Goal: Transaction & Acquisition: Register for event/course

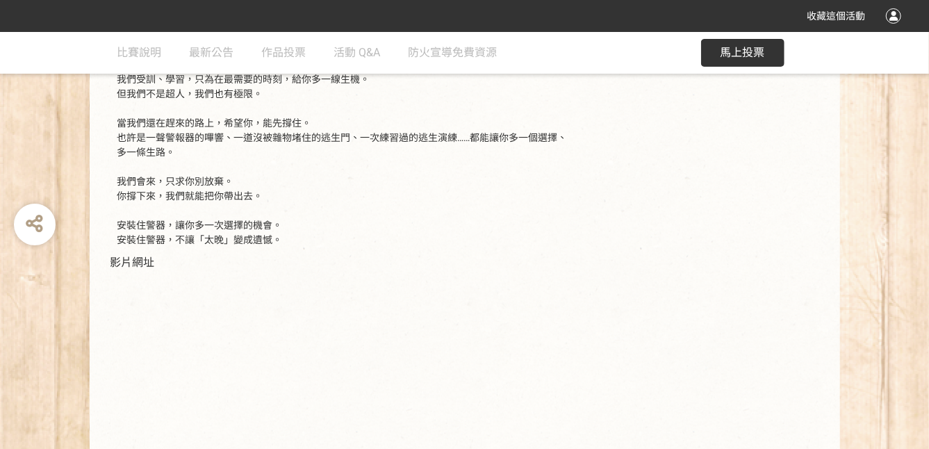
scroll to position [486, 0]
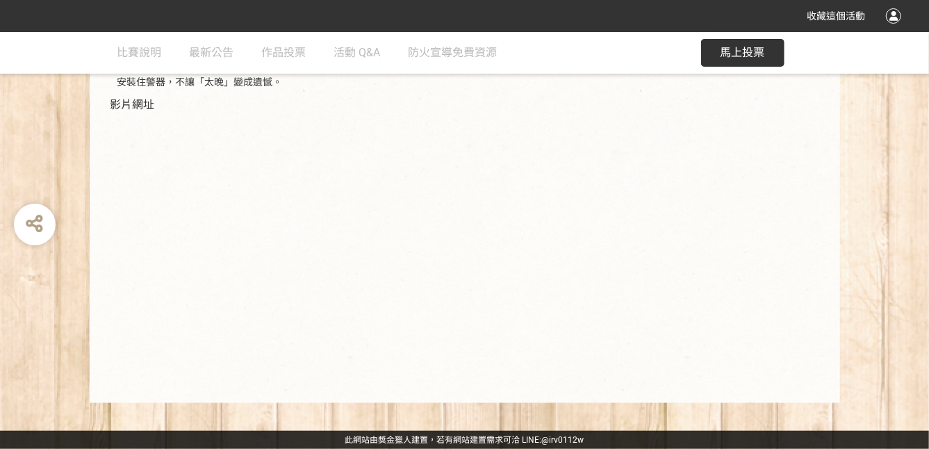
click at [659, 282] on div "248 票 投票 SID: 343157" at bounding box center [705, 70] width 241 height 638
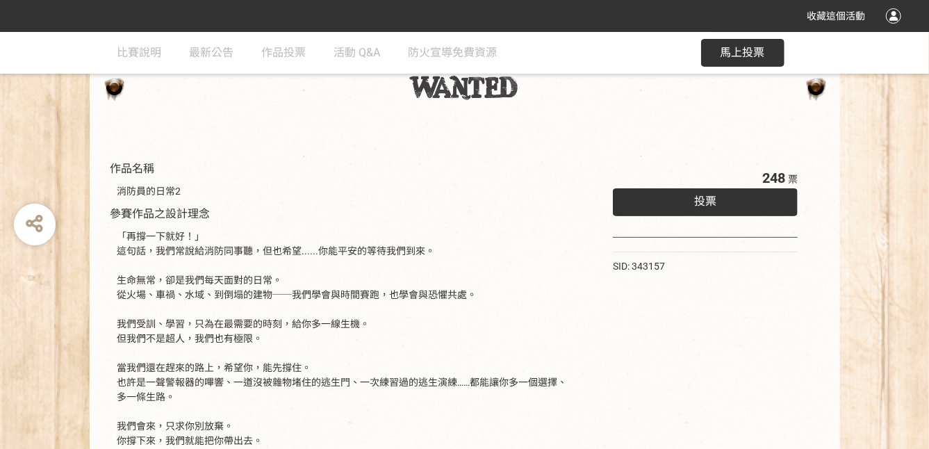
scroll to position [0, 0]
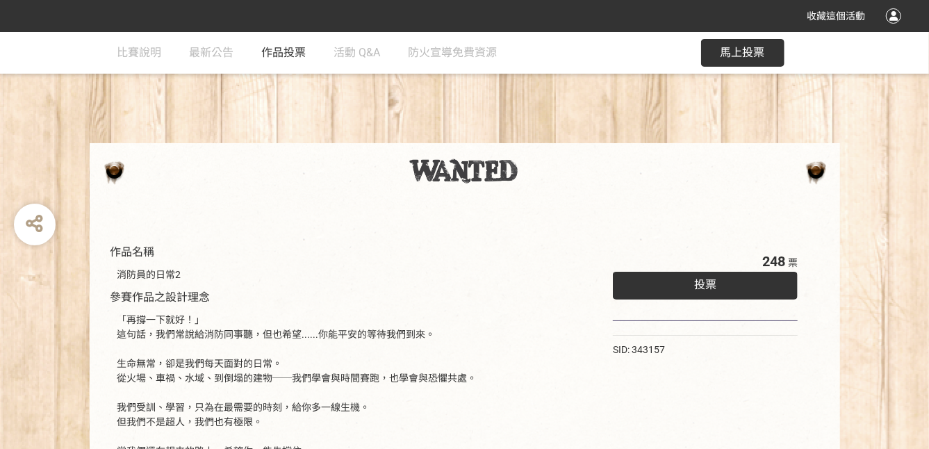
click at [286, 47] on span "作品投票" at bounding box center [284, 52] width 44 height 13
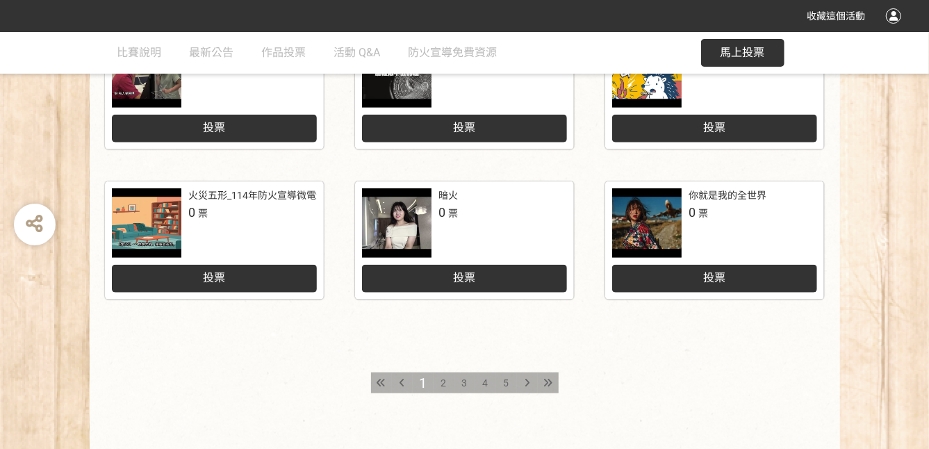
scroll to position [759, 0]
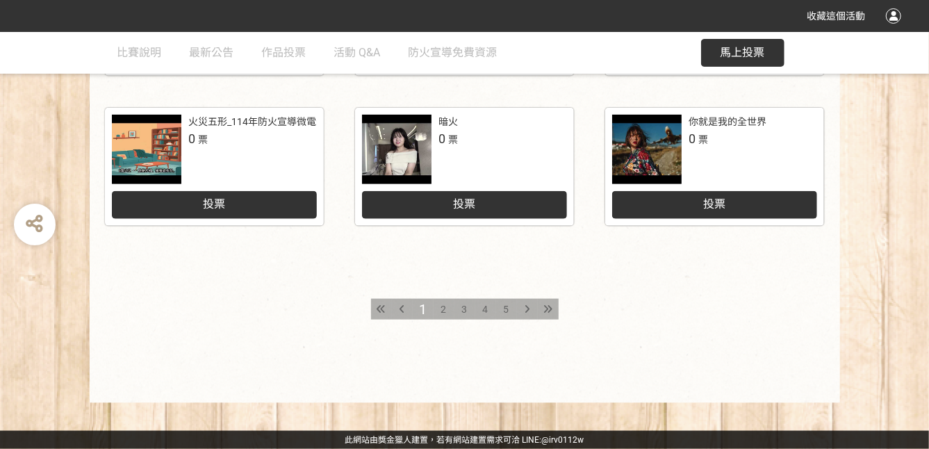
click at [897, 176] on div "小小消防營防災宣導 1 票 投票 身為一個反派 1 票 投票 BAD DAY (需要守護的一天) 0 票 投票 睡得安心真實力 0 票 投票 勇氣小隊 · 火…" at bounding box center [464, 23] width 929 height 760
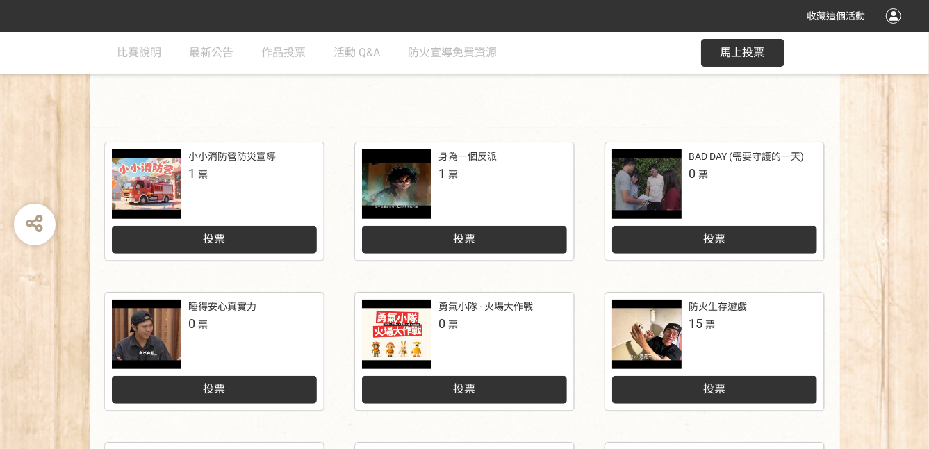
scroll to position [65, 0]
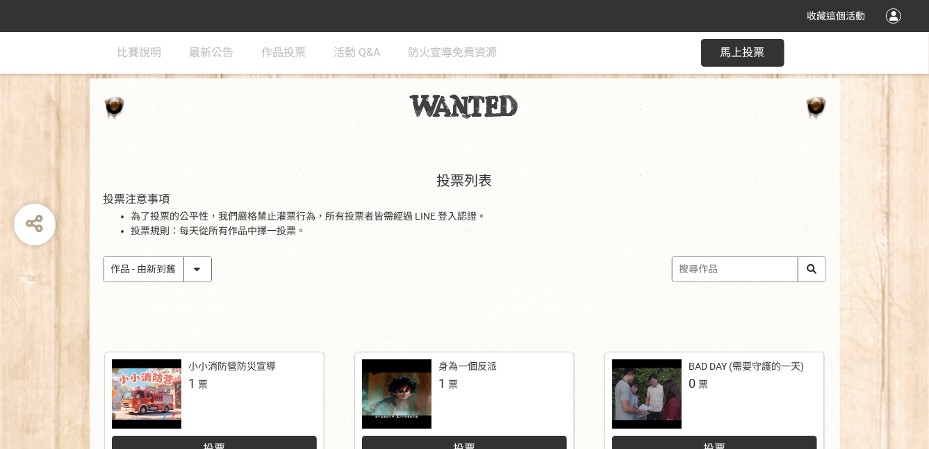
click at [194, 269] on select "作品 - 由新到舊 作品 - 由舊到新 票數 - 由多到少 票數 - 由少到多" at bounding box center [157, 269] width 107 height 24
select select "vote"
click at [104, 257] on select "作品 - 由新到舊 作品 - 由舊到新 票數 - 由多到少 票數 - 由少到多" at bounding box center [157, 269] width 107 height 24
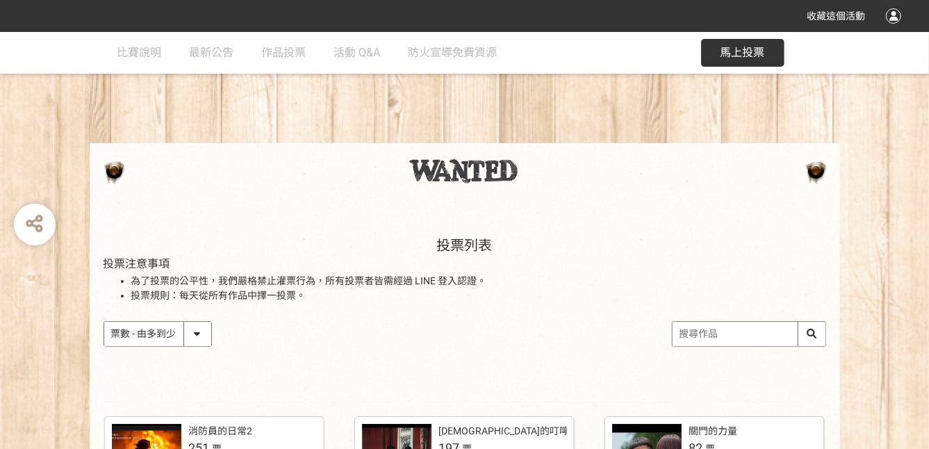
click at [399, 319] on div "投票列表 投票注意事項 為了投票的公平性，我們嚴格禁止灌票行為，所有投票者皆需經過 LINE 登入認證。 投票規則：每天從所有作品中擇一投票。 作品 - 由新…" at bounding box center [465, 305] width 750 height 193
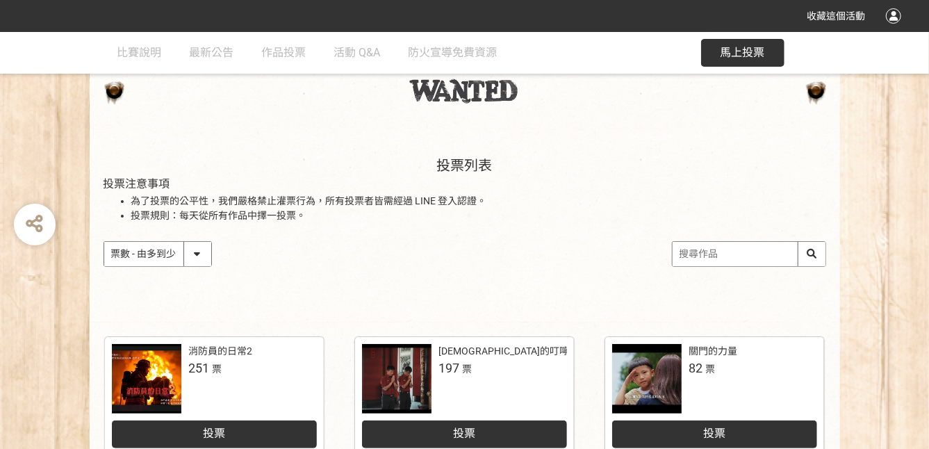
scroll to position [278, 0]
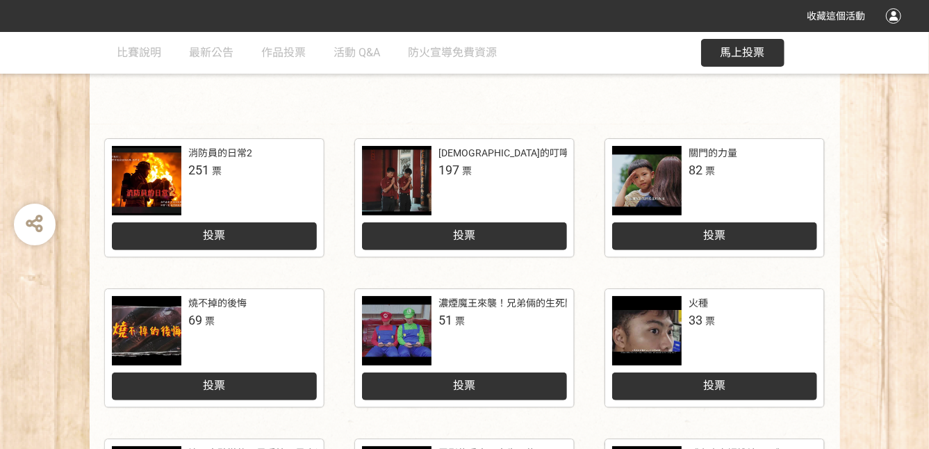
click at [145, 169] on div at bounding box center [146, 180] width 69 height 69
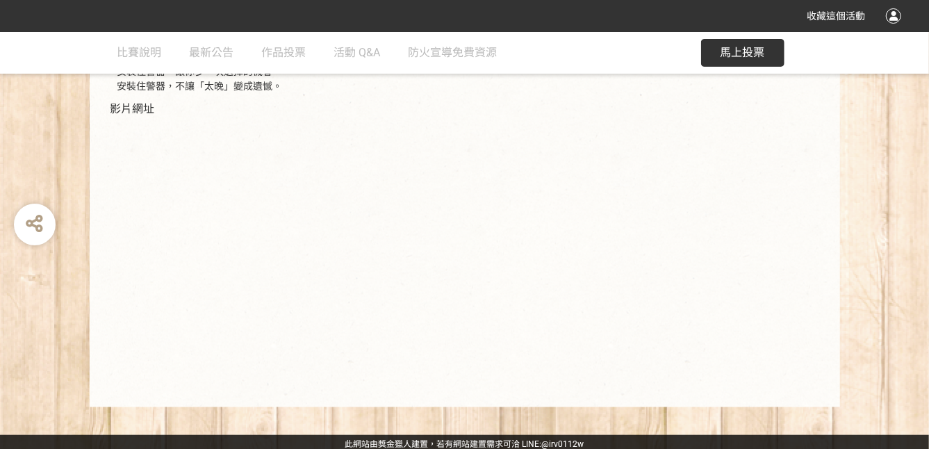
scroll to position [486, 0]
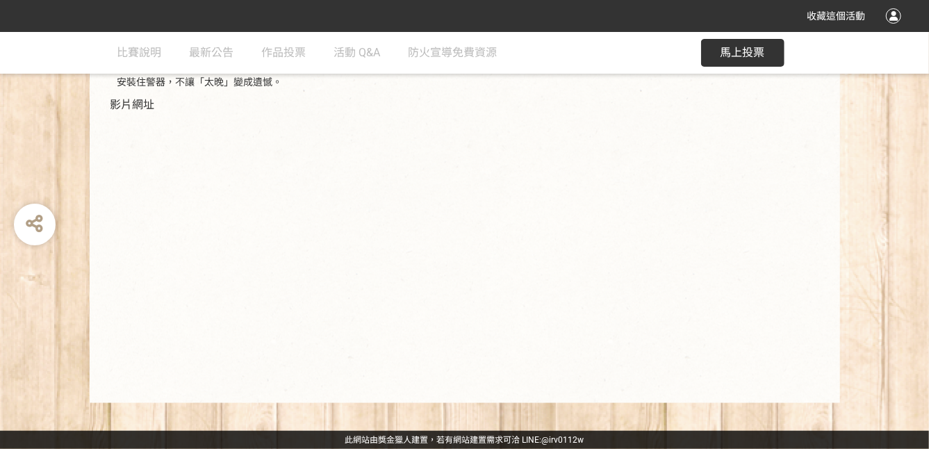
drag, startPoint x: 694, startPoint y: 279, endPoint x: 685, endPoint y: 279, distance: 9.0
click at [693, 279] on div "251 票 投票 SID: 343157" at bounding box center [705, 70] width 241 height 638
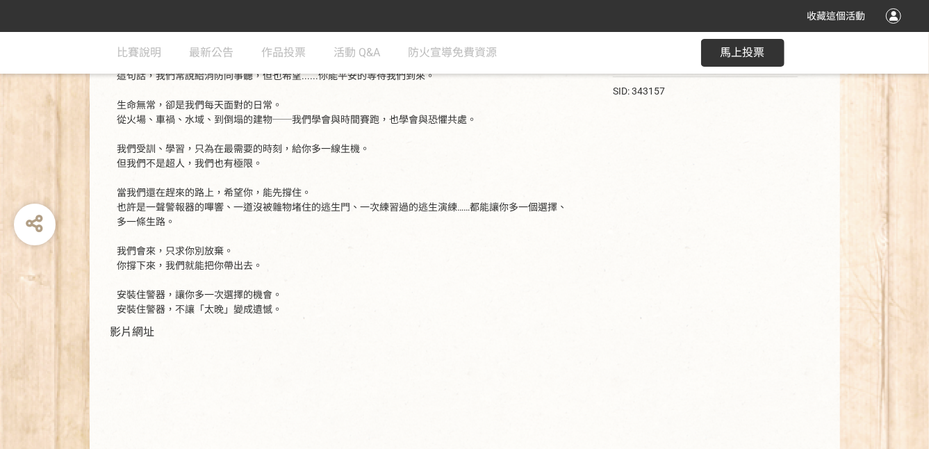
scroll to position [139, 0]
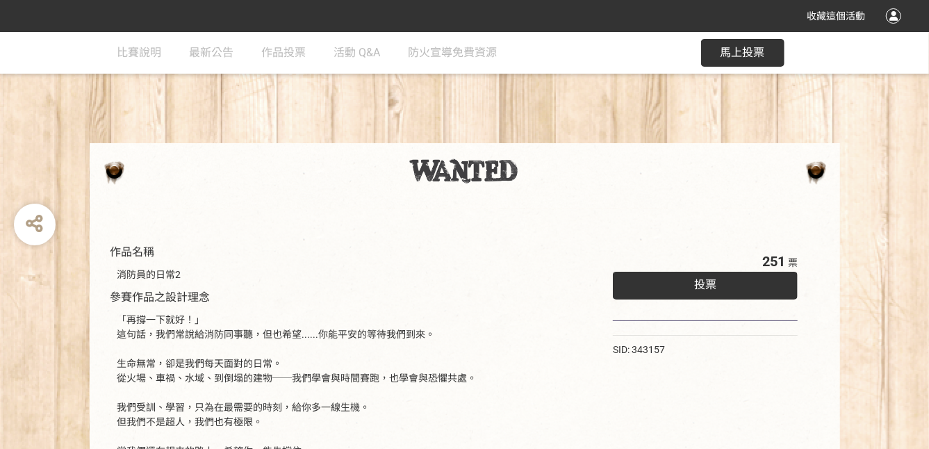
click at [678, 290] on div "投票" at bounding box center [706, 286] width 186 height 28
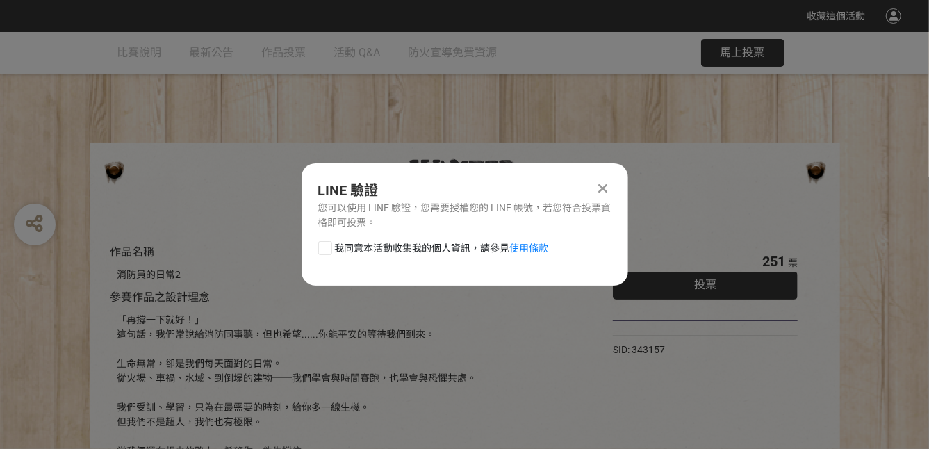
click at [327, 245] on div at bounding box center [325, 248] width 14 height 14
checkbox input "true"
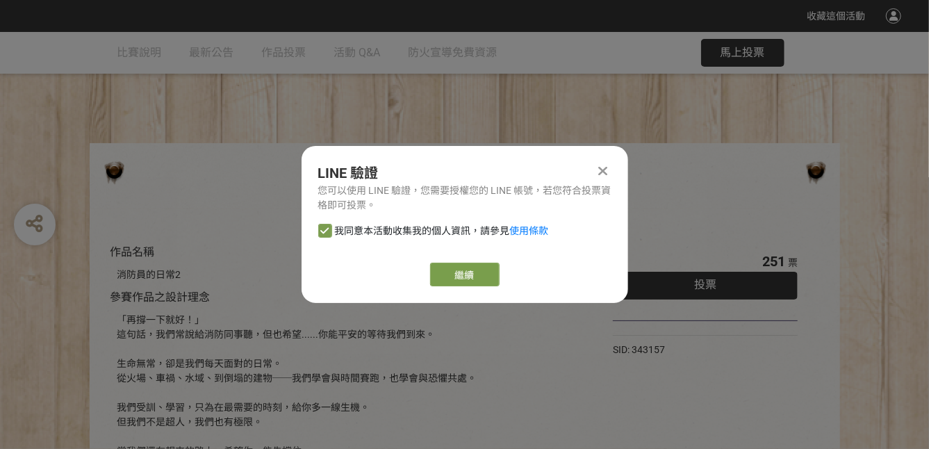
click at [453, 259] on div "LINE 驗證 您可以使用 LINE 驗證，您需要授權您的 LINE 帳號，若您符合投票資格即可投票。 我同意本活動收集我的個人資訊，請參見 使用條款 繼續" at bounding box center [465, 224] width 327 height 157
click at [452, 267] on link "繼續" at bounding box center [464, 275] width 69 height 24
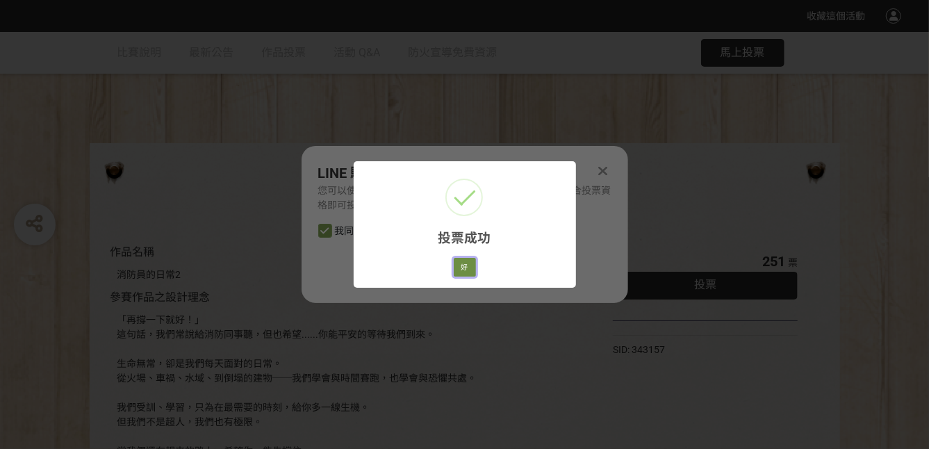
click at [461, 268] on button "好" at bounding box center [465, 267] width 22 height 19
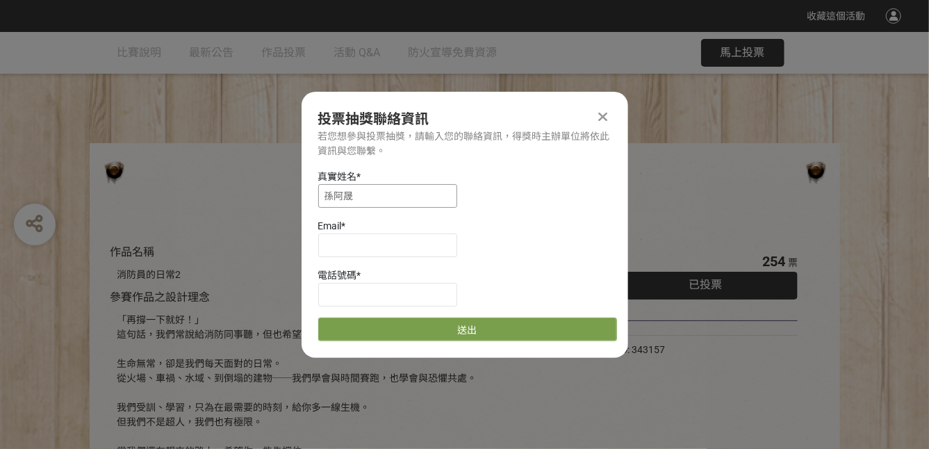
click at [337, 200] on input "孫阿晟" at bounding box center [387, 196] width 139 height 24
type input "孫介晟"
click at [372, 251] on input at bounding box center [387, 245] width 139 height 24
type input "sun781024@gmail.com"
click at [356, 288] on input at bounding box center [387, 295] width 139 height 24
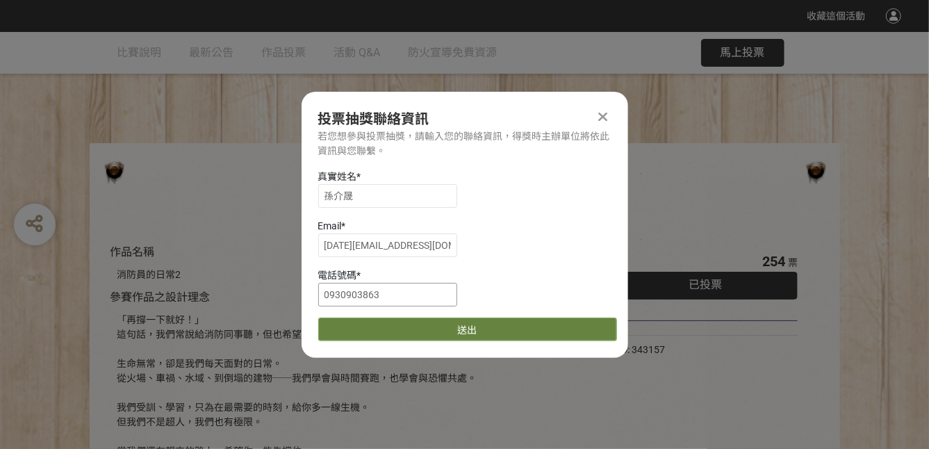
type input "0930903863"
click at [474, 320] on button "送出" at bounding box center [467, 330] width 299 height 24
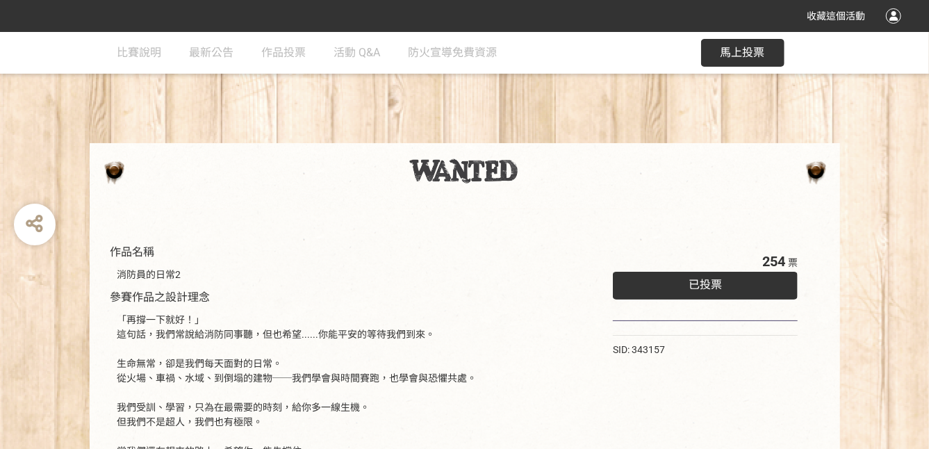
click at [729, 44] on button "馬上投票" at bounding box center [742, 53] width 83 height 28
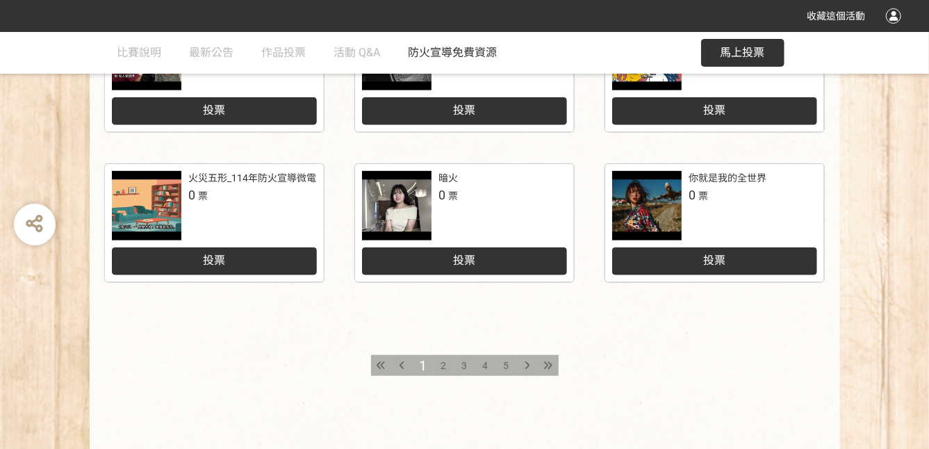
scroll to position [759, 0]
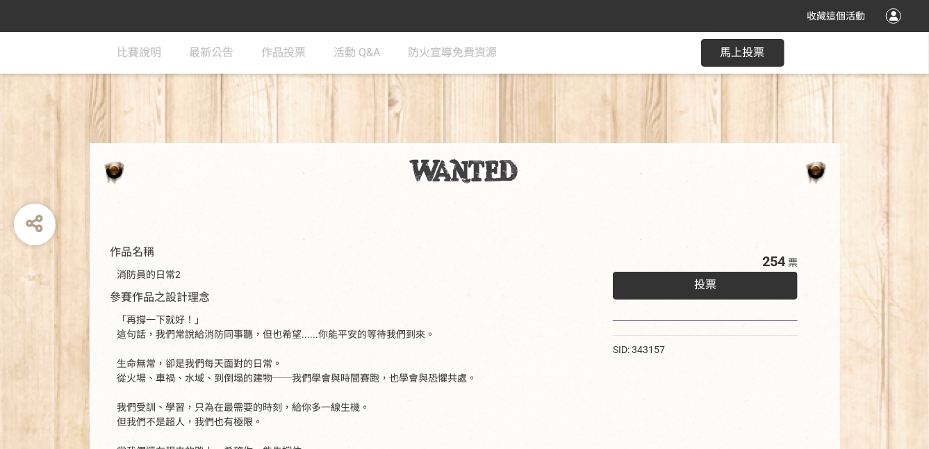
click at [715, 288] on span "投票" at bounding box center [705, 284] width 22 height 13
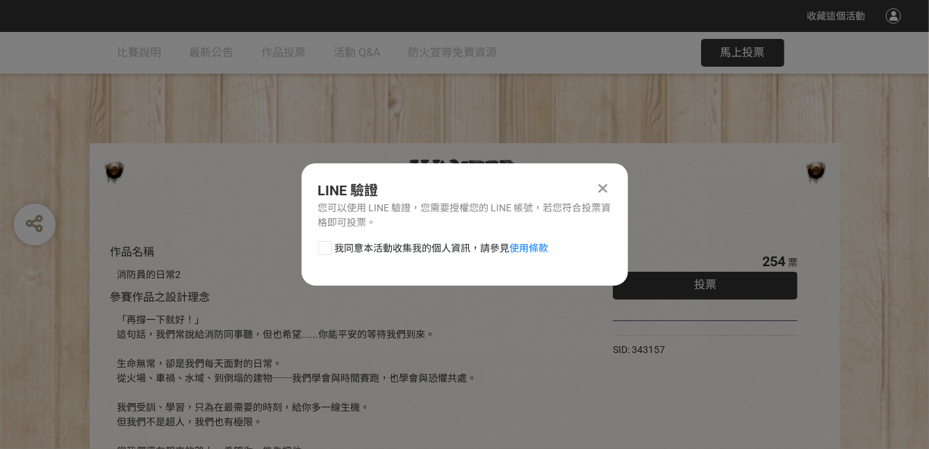
click at [324, 239] on div "LINE 驗證 您可以使用 LINE 驗證，您需要授權您的 LINE 帳號，若您符合投票資格即可投票。 我同意本活動收集我的個人資訊，請參見 使用條款" at bounding box center [465, 224] width 327 height 122
click at [324, 243] on div at bounding box center [325, 248] width 14 height 14
checkbox input "true"
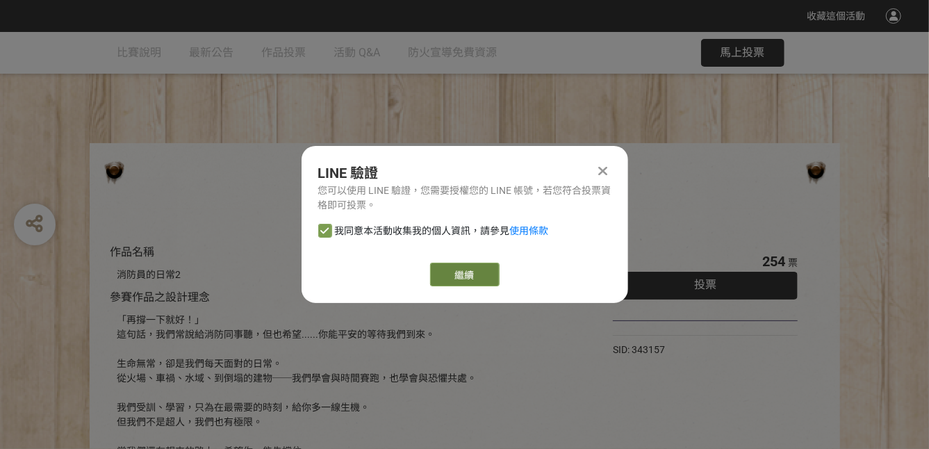
click at [452, 267] on button "繼續" at bounding box center [464, 275] width 69 height 24
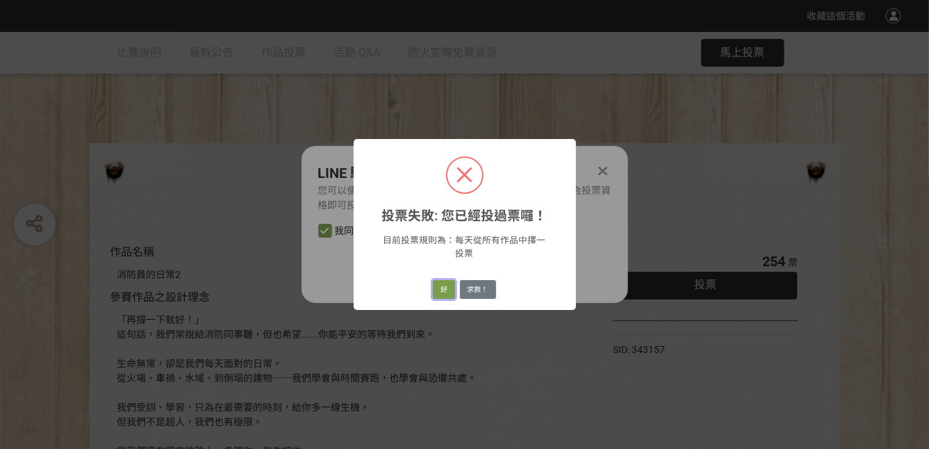
drag, startPoint x: 445, startPoint y: 285, endPoint x: 494, endPoint y: 292, distance: 49.8
click at [495, 300] on div "投票失敗: 您已經投過票囉！ × 目前投票規則為：每天從所有作品中擇一投票 好 求救！" at bounding box center [465, 224] width 222 height 171
click at [489, 286] on button "求救！" at bounding box center [478, 289] width 36 height 19
